Goal: Task Accomplishment & Management: Manage account settings

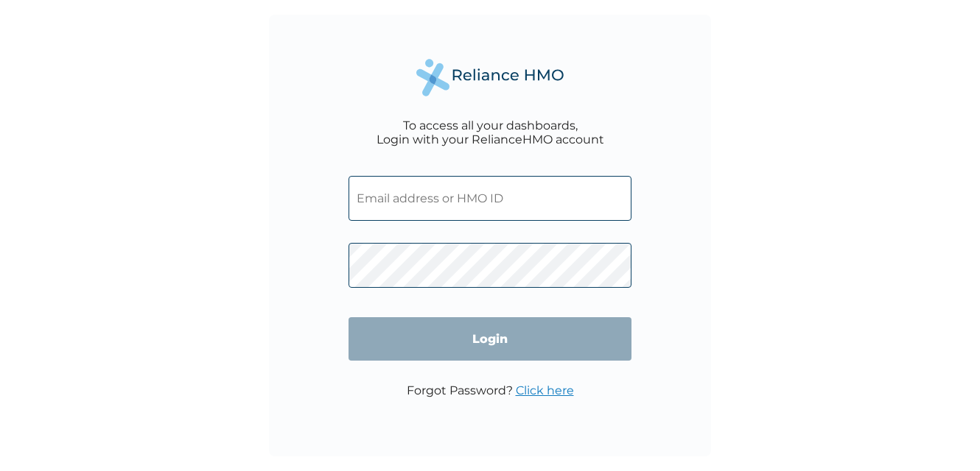
click at [496, 201] on input "text" at bounding box center [489, 198] width 283 height 45
paste input "SSY/10007/C"
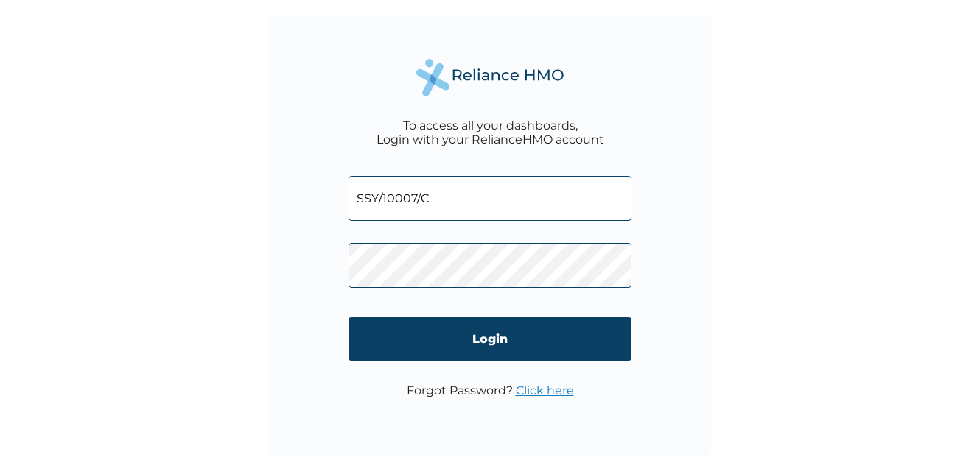
type input "SSY/10007/C"
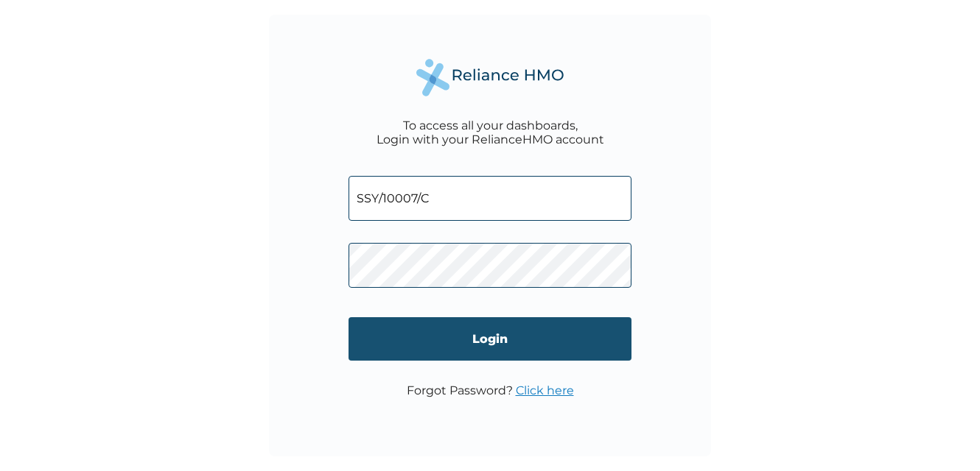
click at [459, 351] on input "Login" at bounding box center [489, 338] width 283 height 43
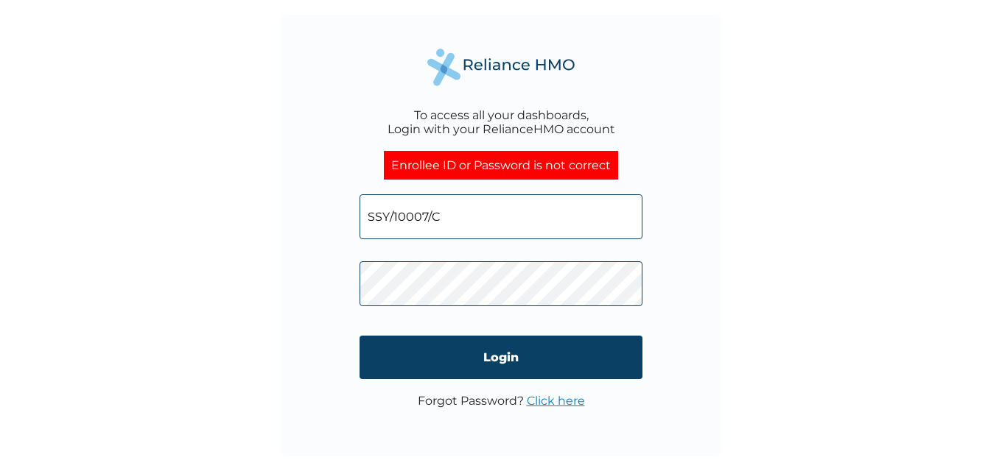
click at [786, 327] on div "To access all your dashboards, Login with your RelianceHMO account Enrollee ID …" at bounding box center [501, 235] width 1002 height 471
click at [614, 63] on div "To access all your dashboards, Login with your RelianceHMO account Enrollee ID …" at bounding box center [501, 236] width 442 height 442
click at [551, 403] on link "Click here" at bounding box center [556, 401] width 58 height 14
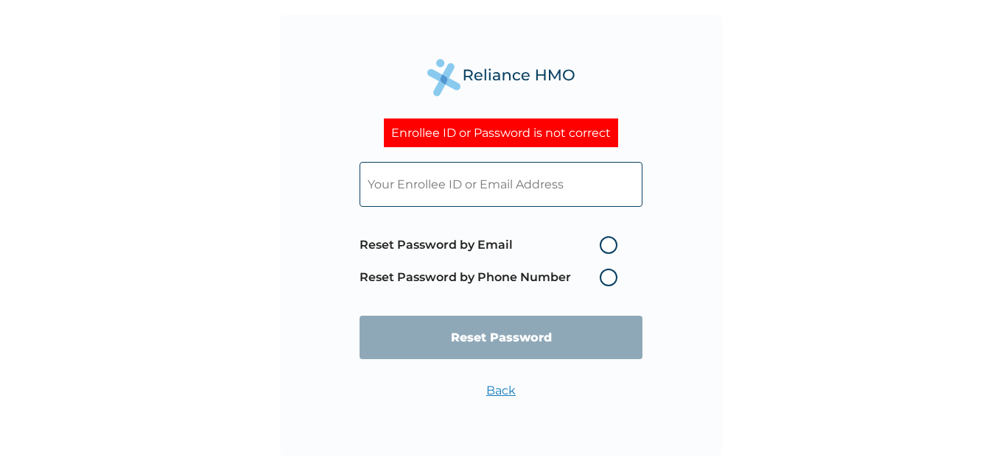
click at [607, 247] on label "Reset Password by Email" at bounding box center [491, 245] width 265 height 18
click at [603, 247] on input "Reset Password by Email" at bounding box center [591, 245] width 24 height 24
radio input "true"
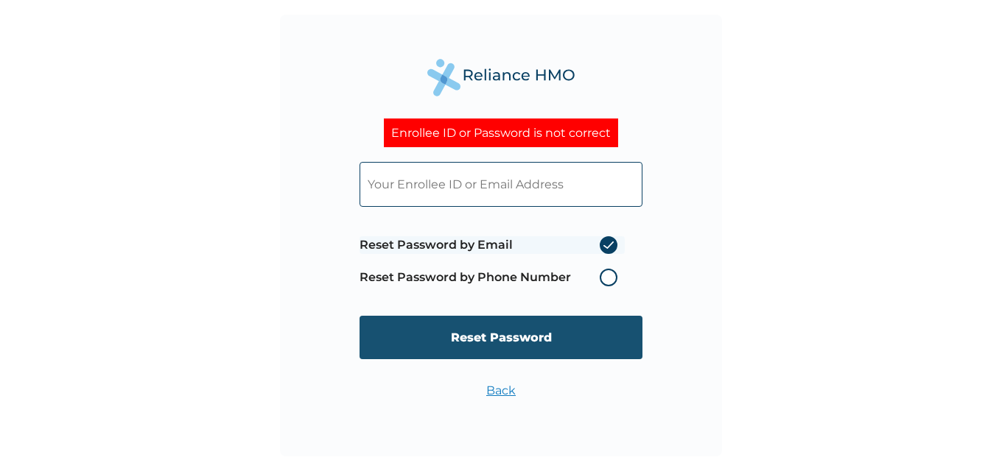
click at [557, 344] on input "Reset Password" at bounding box center [500, 337] width 283 height 43
type input "[EMAIL_ADDRESS][DOMAIN_NAME]"
click at [530, 334] on input "Reset Password" at bounding box center [500, 337] width 283 height 43
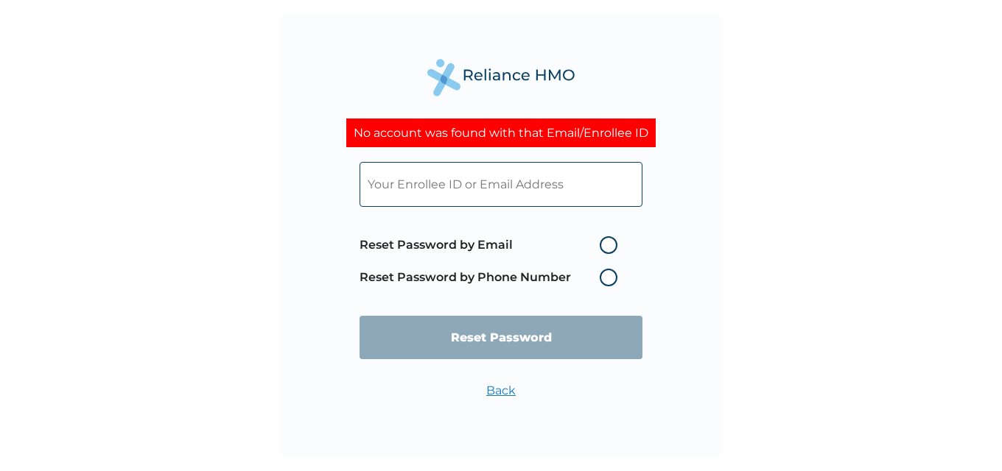
click at [549, 277] on label "Reset Password by Phone Number" at bounding box center [491, 278] width 265 height 18
click at [600, 279] on label "Reset Password by Phone Number" at bounding box center [491, 278] width 265 height 18
click at [605, 279] on label "Reset Password by Phone Number" at bounding box center [491, 278] width 265 height 18
click at [611, 275] on label "Reset Password by Phone Number" at bounding box center [491, 278] width 265 height 18
click at [610, 284] on label "Reset Password by Phone Number" at bounding box center [491, 278] width 265 height 18
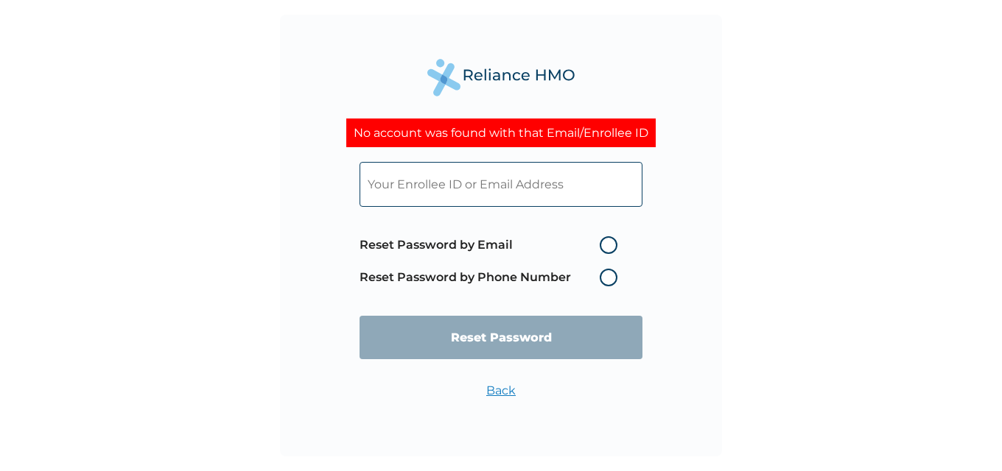
click at [605, 281] on label "Reset Password by Phone Number" at bounding box center [491, 278] width 265 height 18
click at [607, 278] on label "Reset Password by Phone Number" at bounding box center [491, 278] width 265 height 18
click at [609, 245] on label "Reset Password by Email" at bounding box center [491, 245] width 265 height 18
click at [603, 245] on input "Reset Password by Email" at bounding box center [591, 245] width 24 height 24
radio input "true"
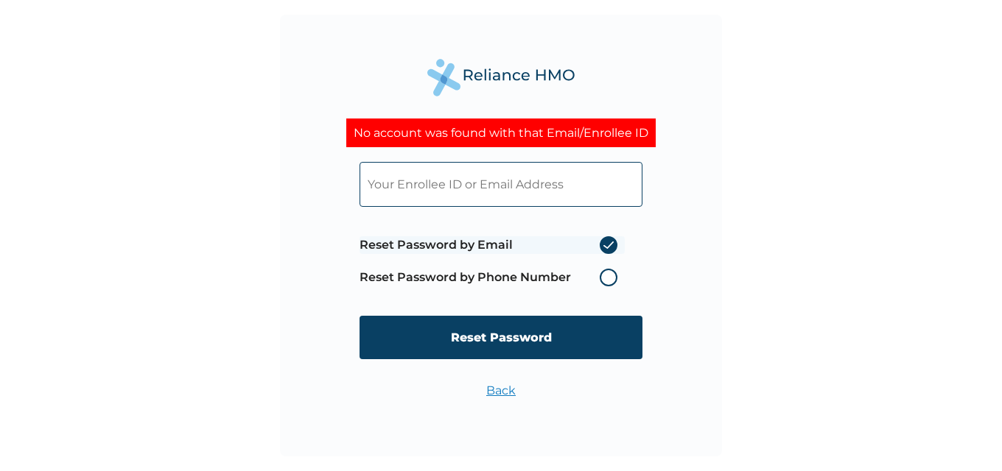
click at [611, 284] on label "Reset Password by Phone Number" at bounding box center [491, 278] width 265 height 18
click at [611, 283] on label "Reset Password by Phone Number" at bounding box center [491, 278] width 265 height 18
click at [611, 247] on label "Reset Password by Email" at bounding box center [491, 245] width 265 height 18
click at [603, 247] on input "Reset Password by Email" at bounding box center [591, 245] width 24 height 24
click at [611, 247] on label "Reset Password by Email" at bounding box center [491, 245] width 265 height 18
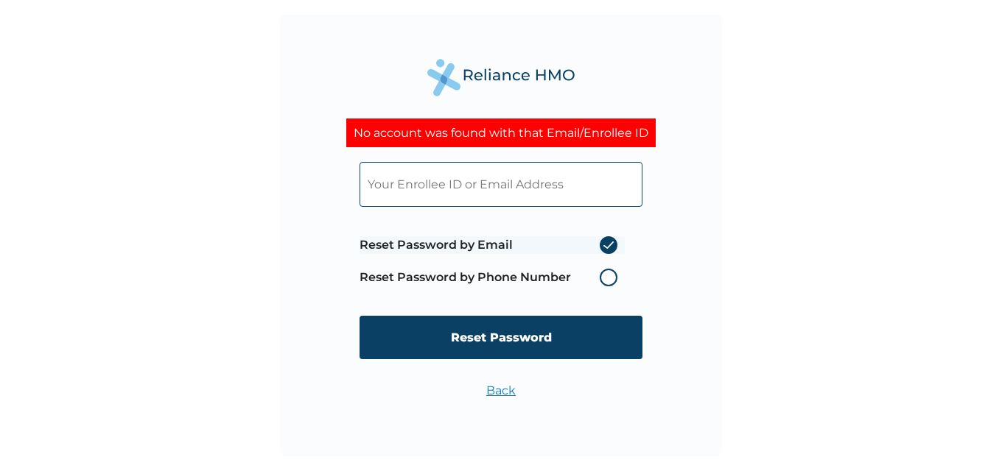
click at [603, 247] on input "Reset Password by Email" at bounding box center [591, 245] width 24 height 24
click at [611, 247] on label "Reset Password by Email" at bounding box center [491, 245] width 265 height 18
click at [603, 247] on input "Reset Password by Email" at bounding box center [591, 245] width 24 height 24
click at [611, 247] on label "Reset Password by Email" at bounding box center [491, 245] width 265 height 18
click at [603, 247] on input "Reset Password by Email" at bounding box center [591, 245] width 24 height 24
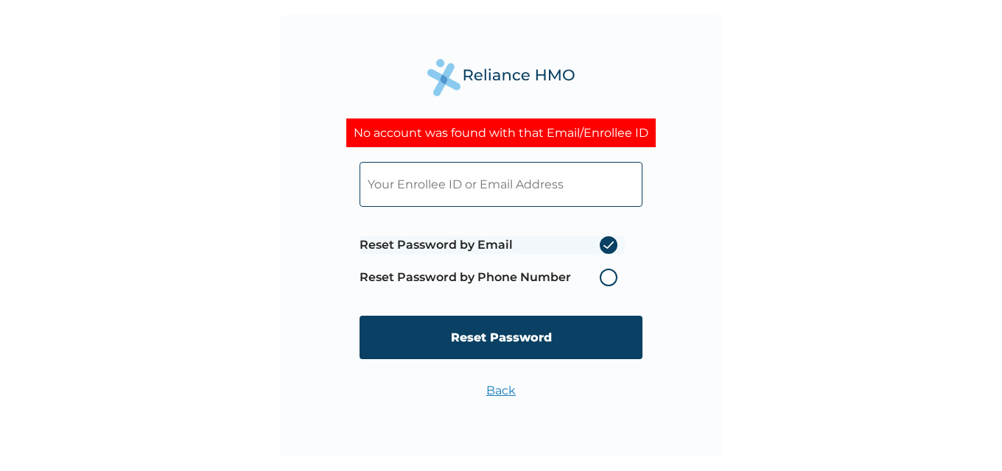
click at [614, 284] on label "Reset Password by Phone Number" at bounding box center [491, 278] width 265 height 18
click at [614, 279] on label "Reset Password by Phone Number" at bounding box center [491, 278] width 265 height 18
click at [600, 233] on span "Reset Password by Email Reset Password by Phone Number" at bounding box center [491, 261] width 265 height 65
click at [609, 245] on label "Reset Password by Email" at bounding box center [491, 245] width 265 height 18
click at [603, 245] on input "Reset Password by Email" at bounding box center [591, 245] width 24 height 24
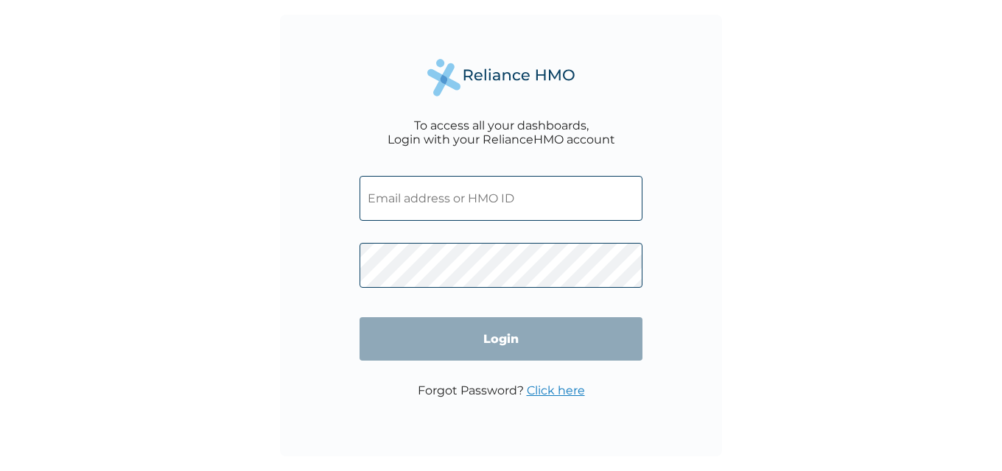
click at [606, 200] on input "text" at bounding box center [500, 198] width 283 height 45
paste input "SSY/10007/C"
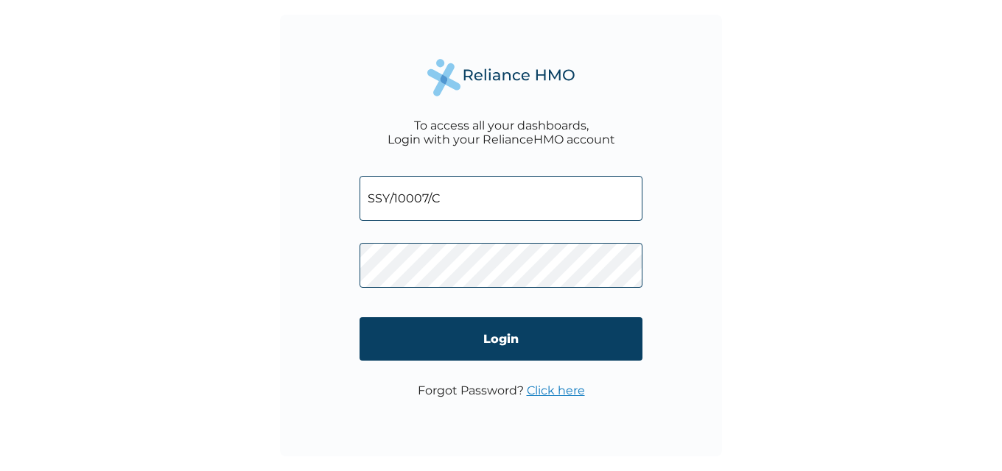
type input "SSY/10007/C"
click at [547, 390] on link "Click here" at bounding box center [556, 391] width 58 height 14
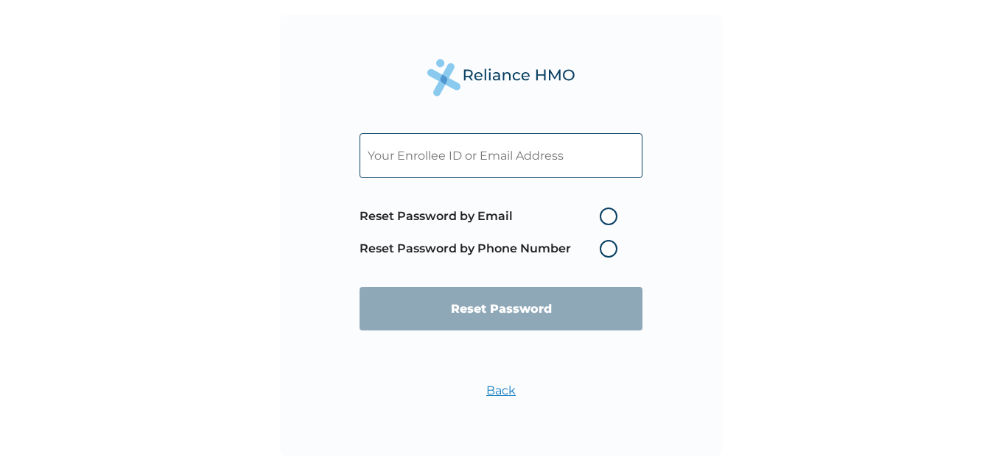
click at [608, 251] on label "Reset Password by Phone Number" at bounding box center [491, 249] width 265 height 18
click at [608, 250] on label "Reset Password by Phone Number" at bounding box center [491, 249] width 265 height 18
click at [611, 247] on label "Reset Password by Phone Number" at bounding box center [491, 249] width 265 height 18
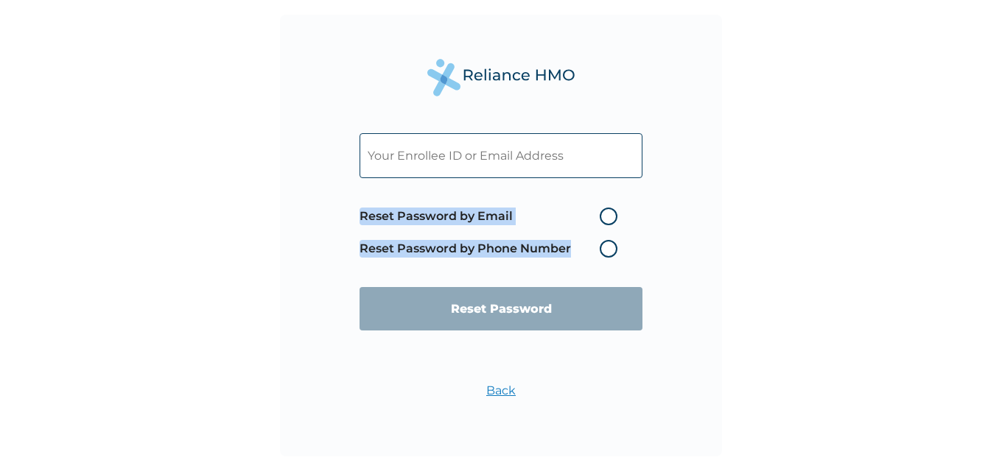
click at [611, 247] on label "Reset Password by Phone Number" at bounding box center [491, 249] width 265 height 18
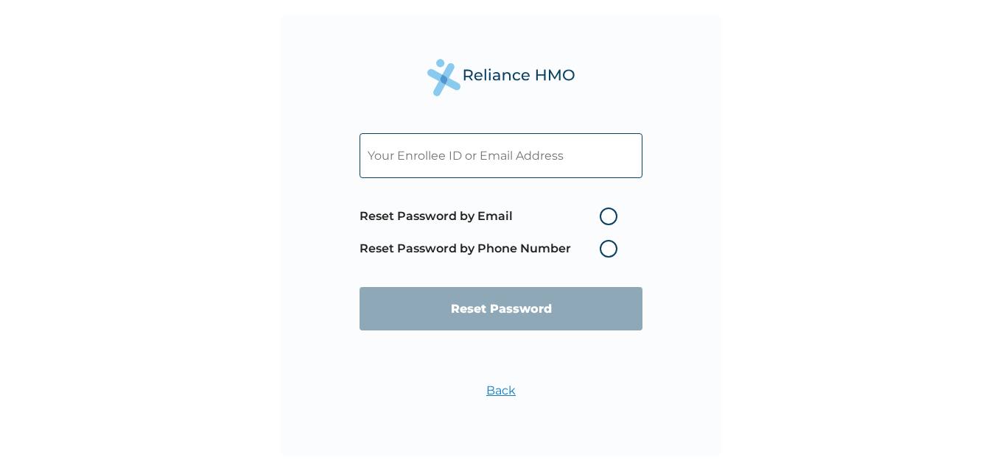
click at [615, 253] on label "Reset Password by Phone Number" at bounding box center [491, 249] width 265 height 18
click at [609, 246] on label "Reset Password by Phone Number" at bounding box center [491, 249] width 265 height 18
click at [608, 217] on label "Reset Password by Email" at bounding box center [491, 217] width 265 height 18
click at [603, 217] on input "Reset Password by Email" at bounding box center [591, 217] width 24 height 24
radio input "true"
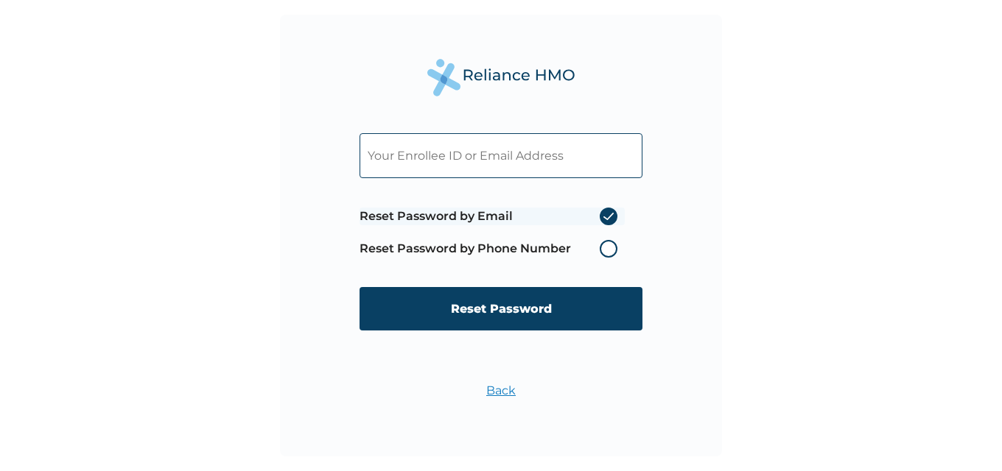
click at [604, 251] on label "Reset Password by Phone Number" at bounding box center [491, 249] width 265 height 18
click at [606, 217] on label "Reset Password by Email" at bounding box center [491, 217] width 265 height 18
click at [603, 217] on input "Reset Password by Email" at bounding box center [591, 217] width 24 height 24
click at [608, 215] on label "Reset Password by Email" at bounding box center [491, 217] width 265 height 18
click at [603, 215] on input "Reset Password by Email" at bounding box center [591, 217] width 24 height 24
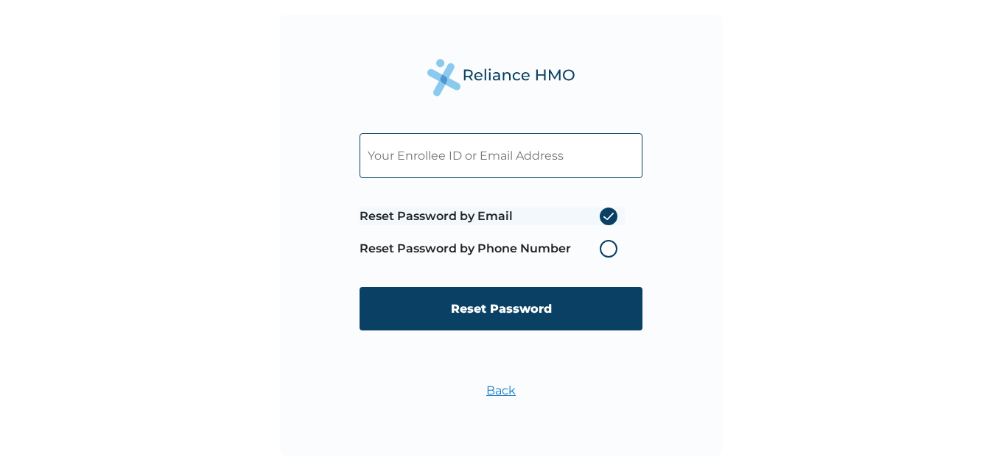
click at [517, 152] on input "text" at bounding box center [500, 155] width 283 height 45
type input "[EMAIL_ADDRESS][DOMAIN_NAME]"
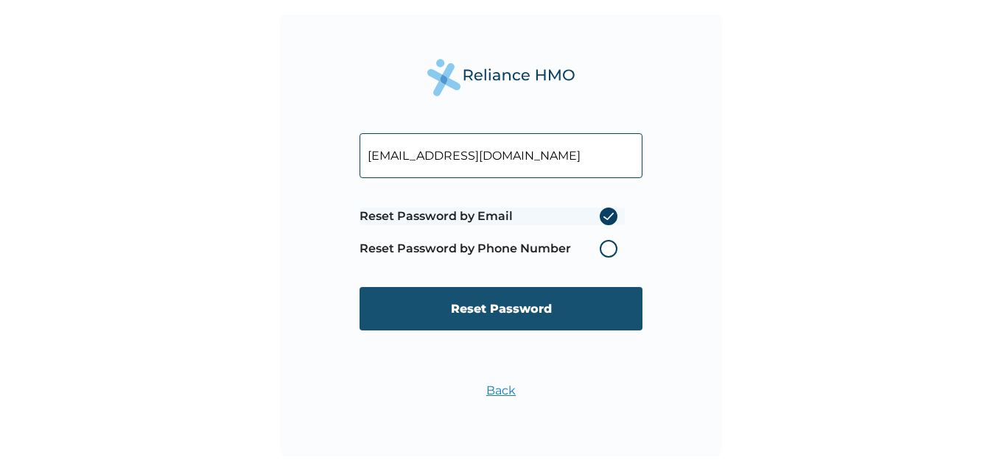
click at [603, 316] on input "Reset Password" at bounding box center [500, 308] width 283 height 43
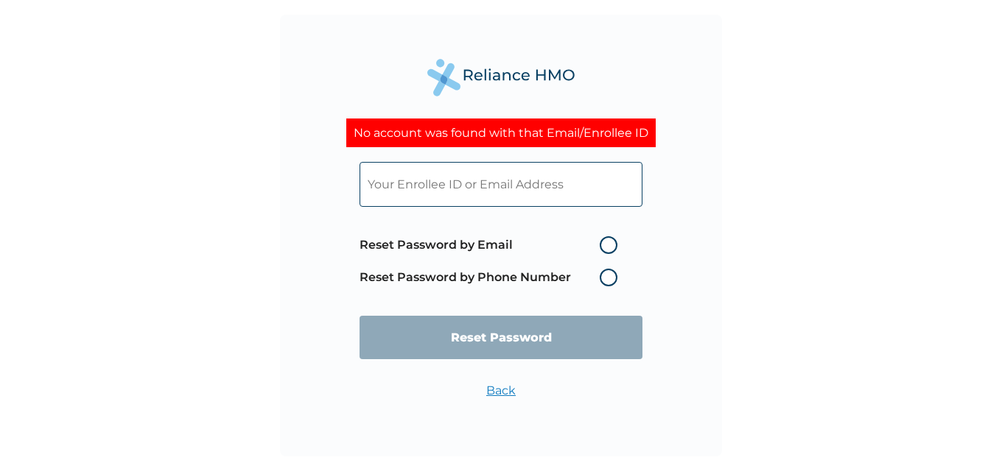
click at [707, 315] on div "No account was found with that Email/Enrollee ID Reset Password by Email Reset …" at bounding box center [501, 236] width 442 height 442
click at [478, 194] on input "text" at bounding box center [500, 184] width 283 height 45
paste input "a.olarogba@stsabioursschikoyi.org"
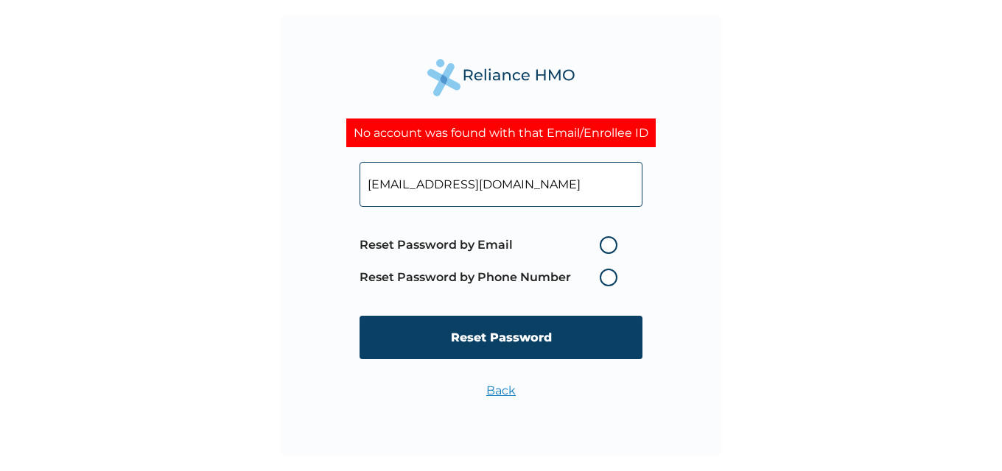
type input "a.olarogba@stsabioursschikoyi.org"
click at [608, 253] on label "Reset Password by Email" at bounding box center [491, 245] width 265 height 18
click at [603, 253] on input "Reset Password by Email" at bounding box center [591, 245] width 24 height 24
radio input "true"
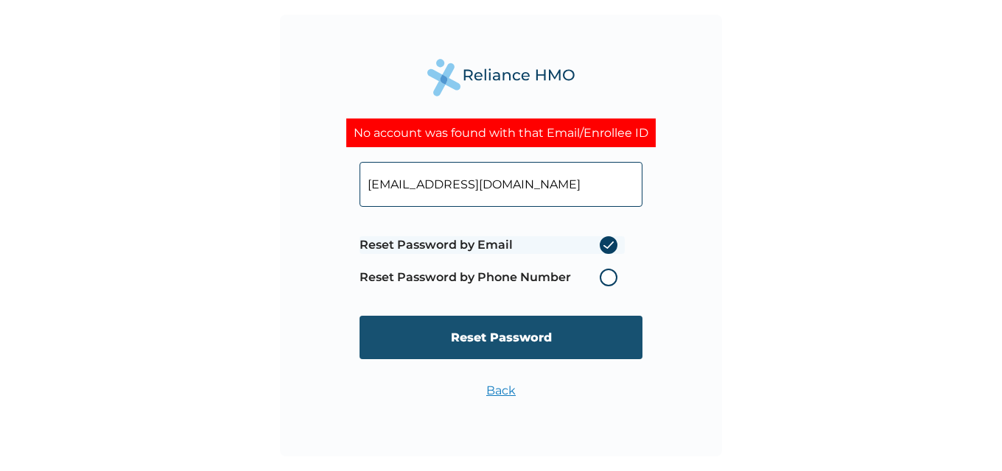
click at [575, 337] on input "Reset Password" at bounding box center [500, 337] width 283 height 43
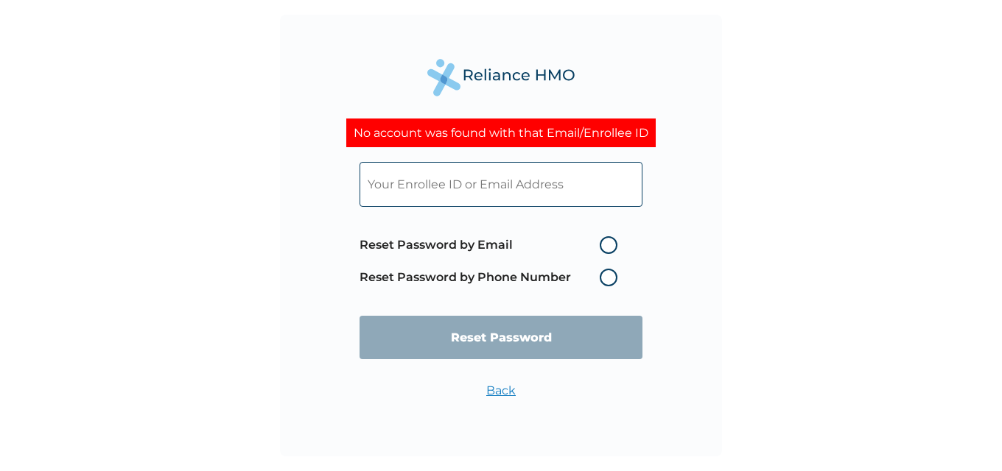
click at [495, 196] on input "text" at bounding box center [500, 184] width 283 height 45
paste input "a.olarogba@stsabioursschikoyi.org"
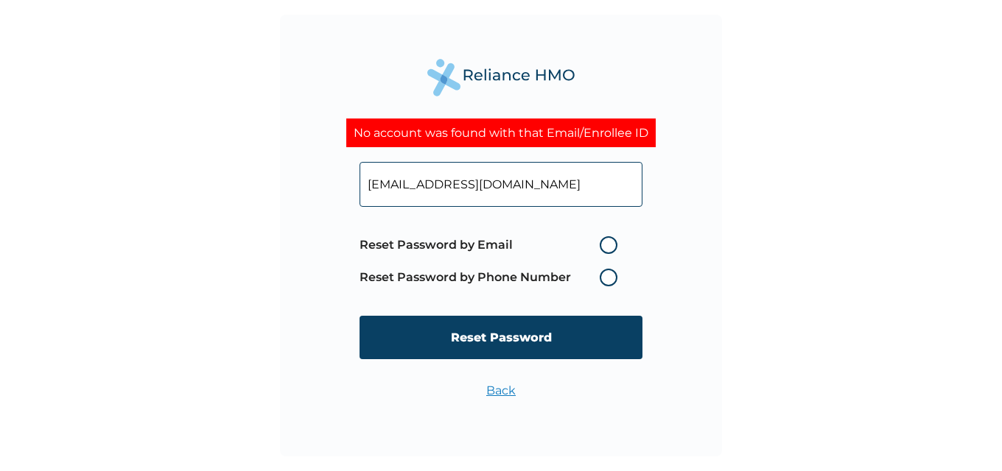
type input "a.olarogba@stsabioursschikoyi.org"
click at [605, 252] on label "Reset Password by Email" at bounding box center [491, 245] width 265 height 18
click at [603, 252] on input "Reset Password by Email" at bounding box center [591, 245] width 24 height 24
radio input "true"
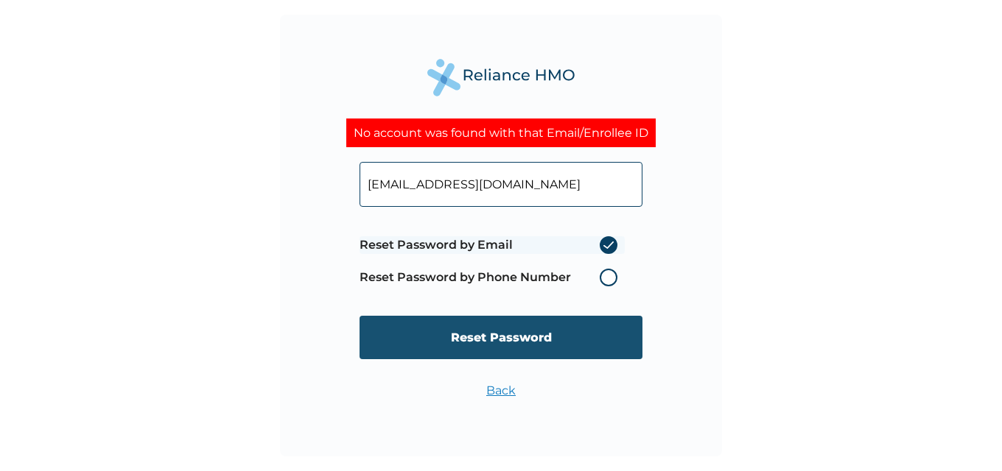
click at [546, 354] on input "Reset Password" at bounding box center [500, 337] width 283 height 43
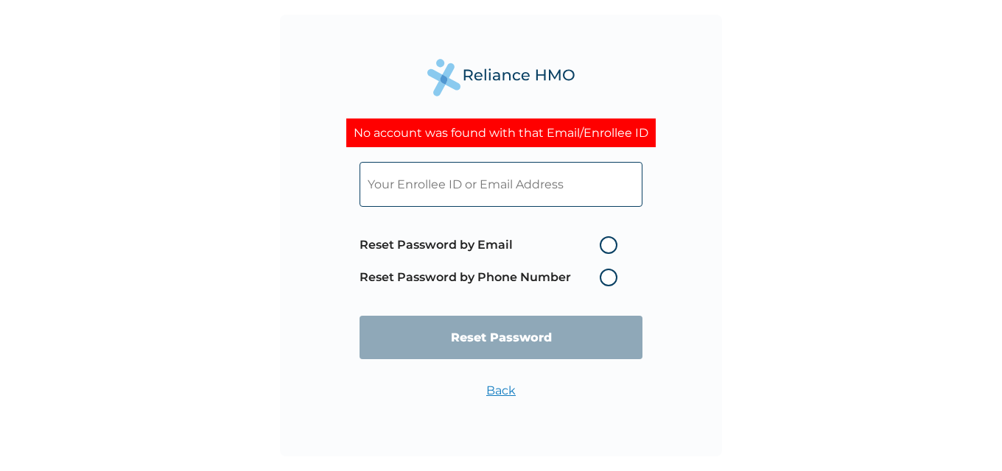
click at [776, 266] on div "No account was found with that Email/Enrollee ID Reset Password by Email Reset …" at bounding box center [501, 235] width 1002 height 471
